Goal: Navigation & Orientation: Find specific page/section

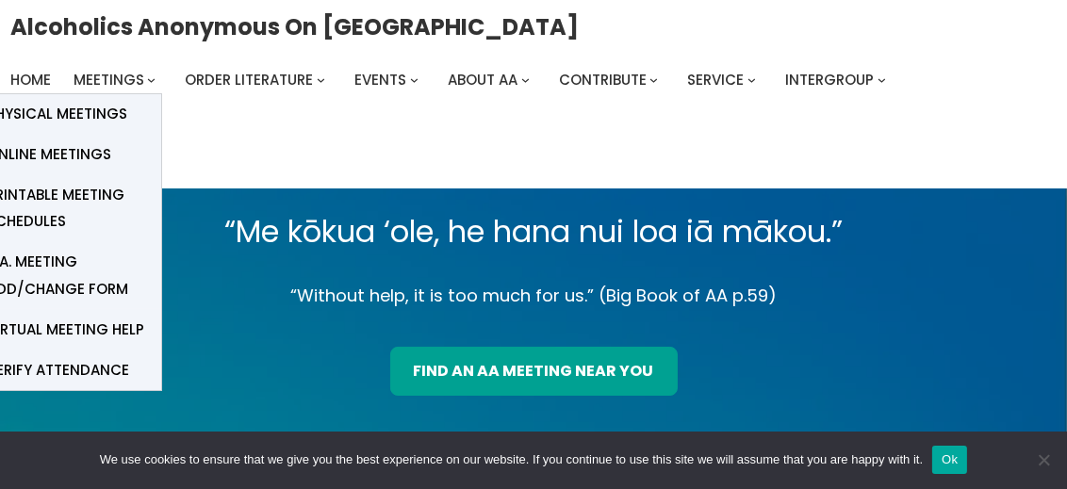
click at [105, 90] on span "Meetings" at bounding box center [109, 80] width 71 height 20
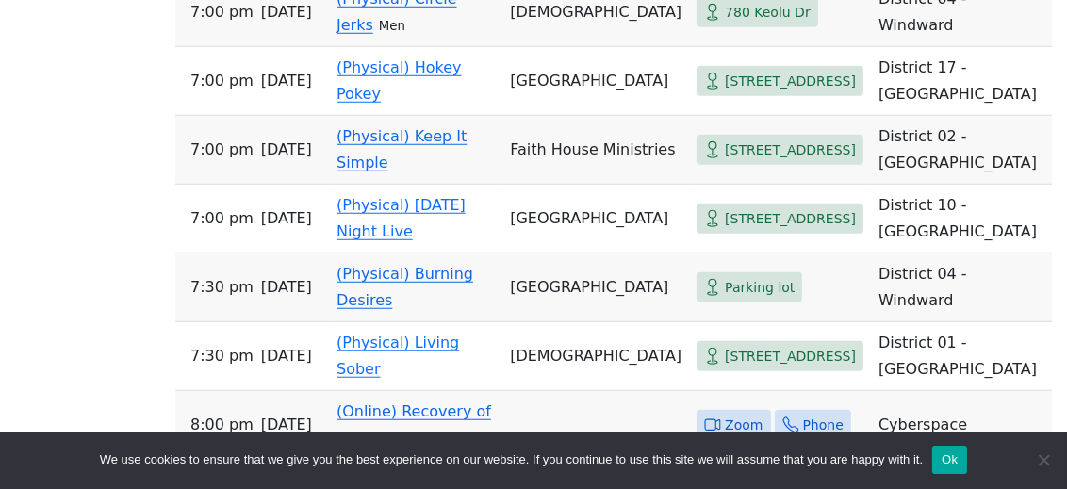
scroll to position [1780, 0]
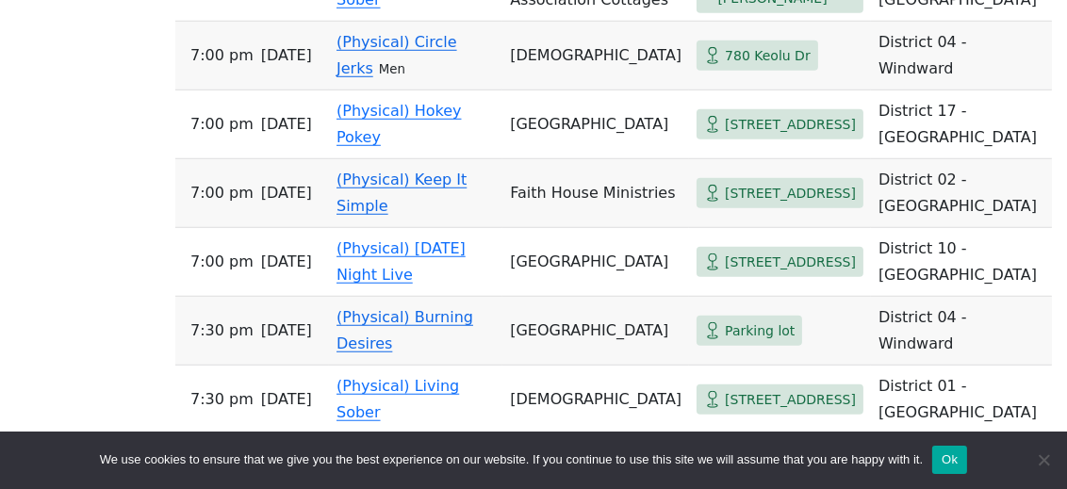
click at [412, 77] on link "(Physical) Circle Jerks" at bounding box center [397, 55] width 121 height 44
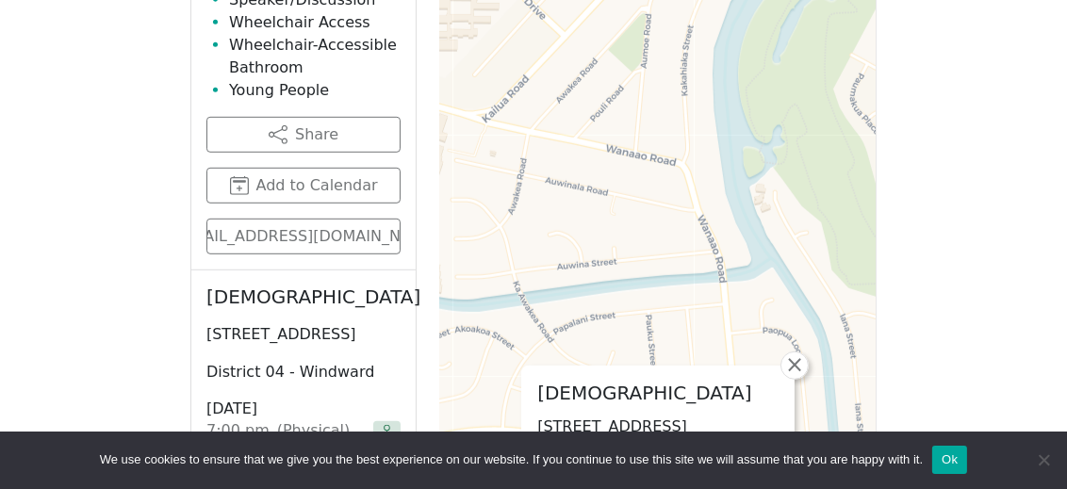
scroll to position [1461, 0]
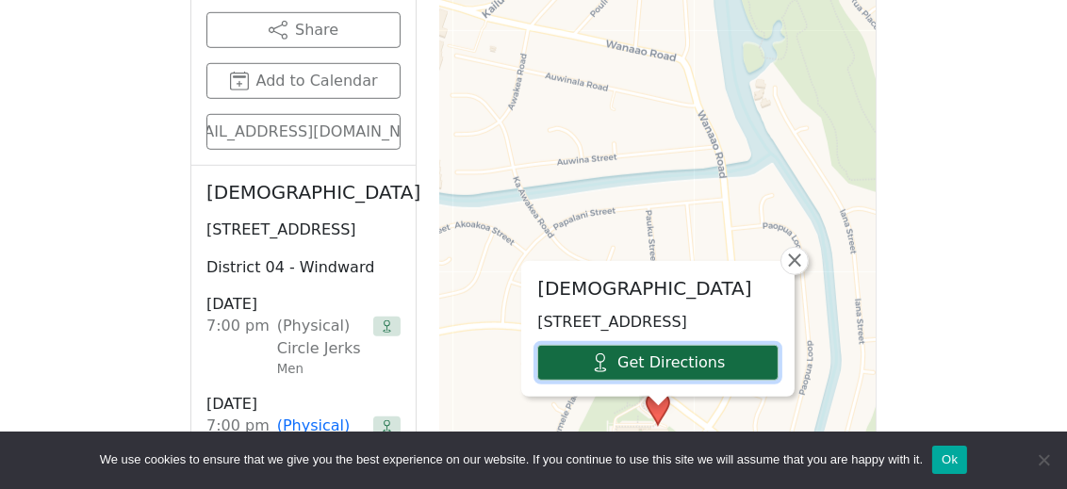
click at [718, 345] on link "Get Directions" at bounding box center [657, 363] width 241 height 36
